Goal: Task Accomplishment & Management: Use online tool/utility

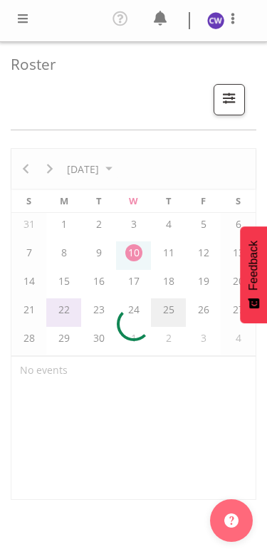
click at [145, 254] on div at bounding box center [134, 324] width 246 height 352
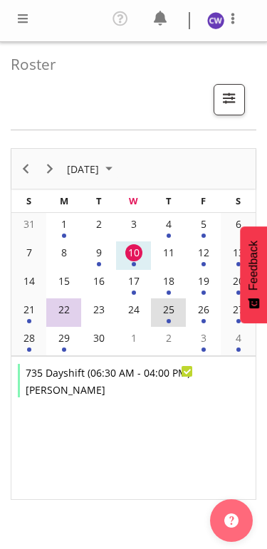
click at [144, 255] on td "10" at bounding box center [133, 255] width 35 height 28
click at [237, 106] on span "button" at bounding box center [229, 98] width 19 height 19
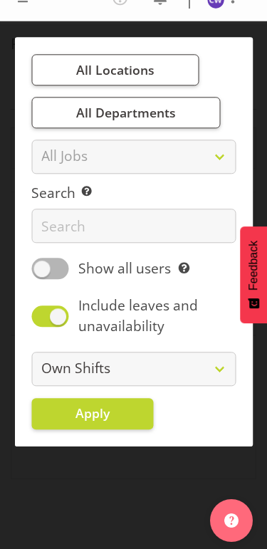
scroll to position [158, 0]
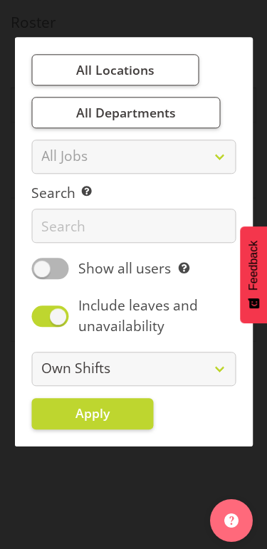
click at [209, 479] on div at bounding box center [133, 274] width 267 height 549
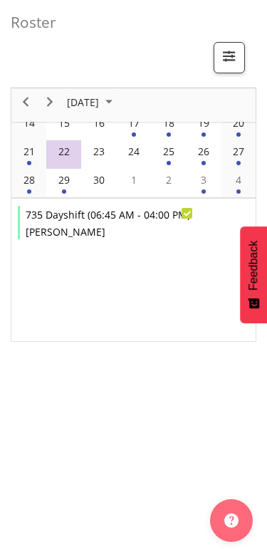
click at [239, 51] on button "button" at bounding box center [229, 57] width 31 height 31
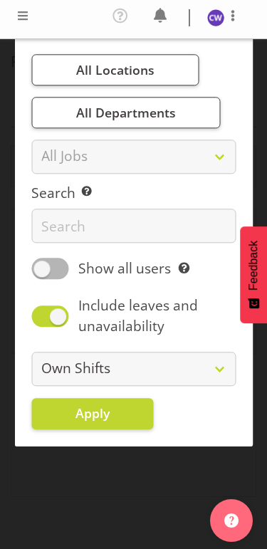
scroll to position [0, 0]
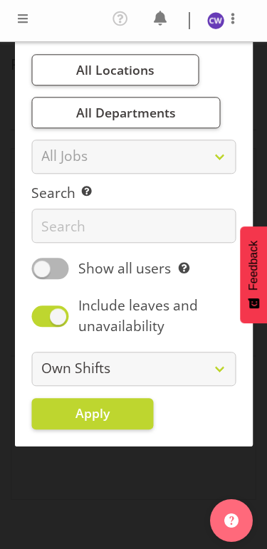
click at [26, 19] on span at bounding box center [22, 18] width 17 height 17
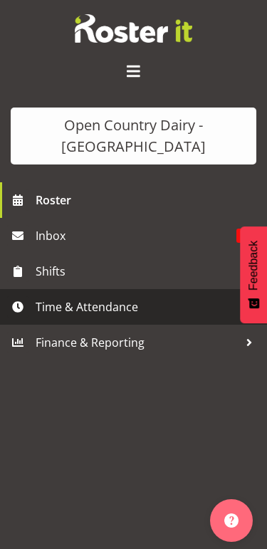
click at [115, 303] on span "Time & Attendance" at bounding box center [137, 306] width 203 height 21
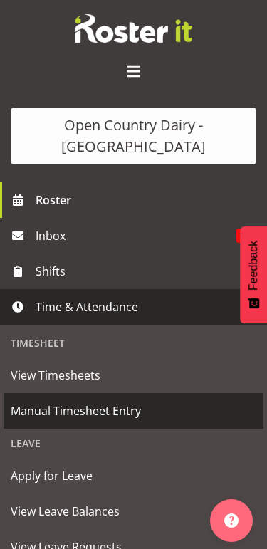
click at [122, 413] on span "Manual Timesheet Entry" at bounding box center [134, 410] width 246 height 21
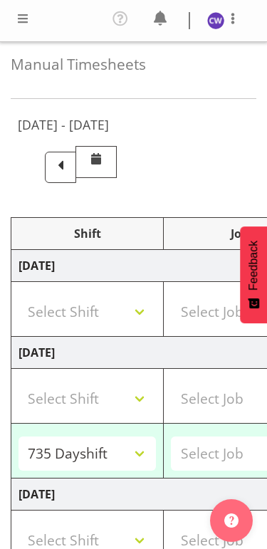
select select "80461"
select select "80472"
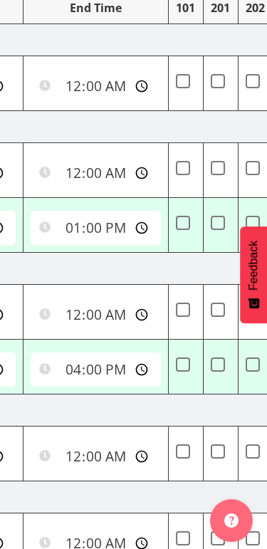
scroll to position [0, 604]
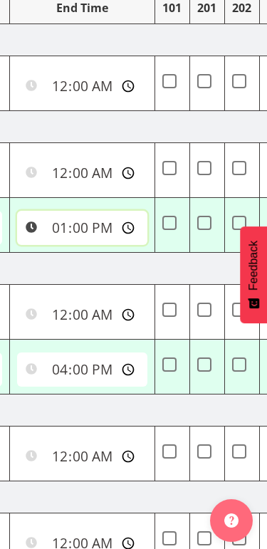
click at [124, 225] on input "13:00:00" at bounding box center [82, 228] width 130 height 34
type input "16:00:00"
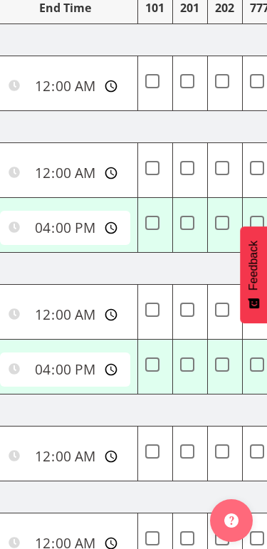
scroll to position [0, 622]
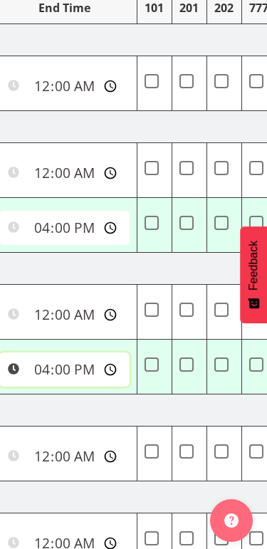
click at [94, 370] on input "16:00:00" at bounding box center [64, 369] width 130 height 34
type input "16:30:00"
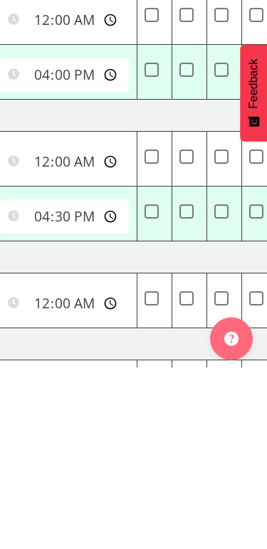
scroll to position [171, 0]
